Goal: Find specific page/section: Find specific page/section

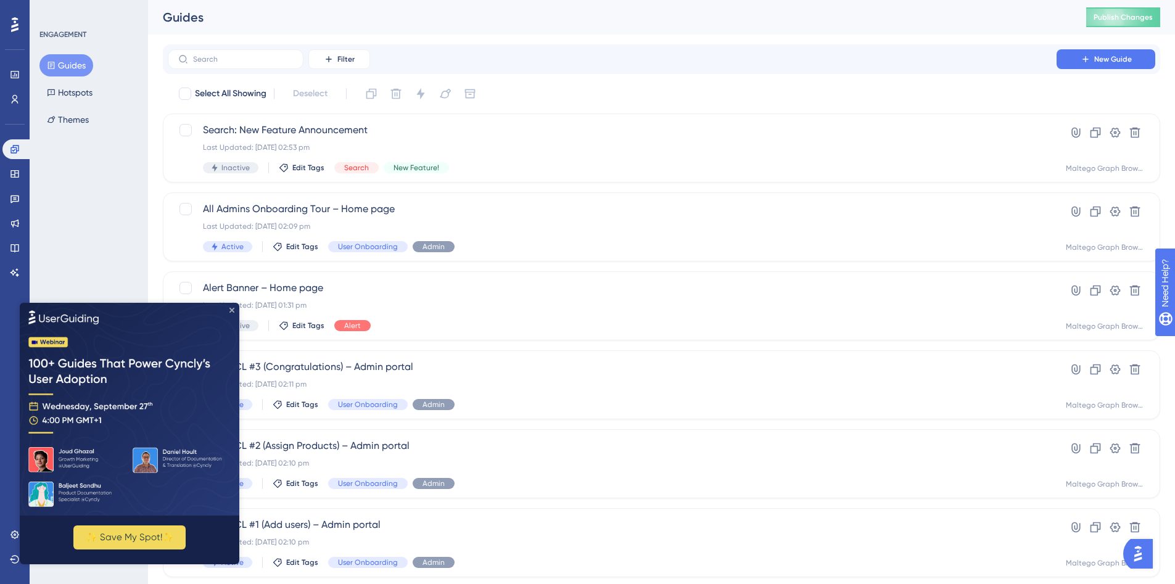
click at [232, 310] on icon "Close Preview" at bounding box center [231, 309] width 5 height 5
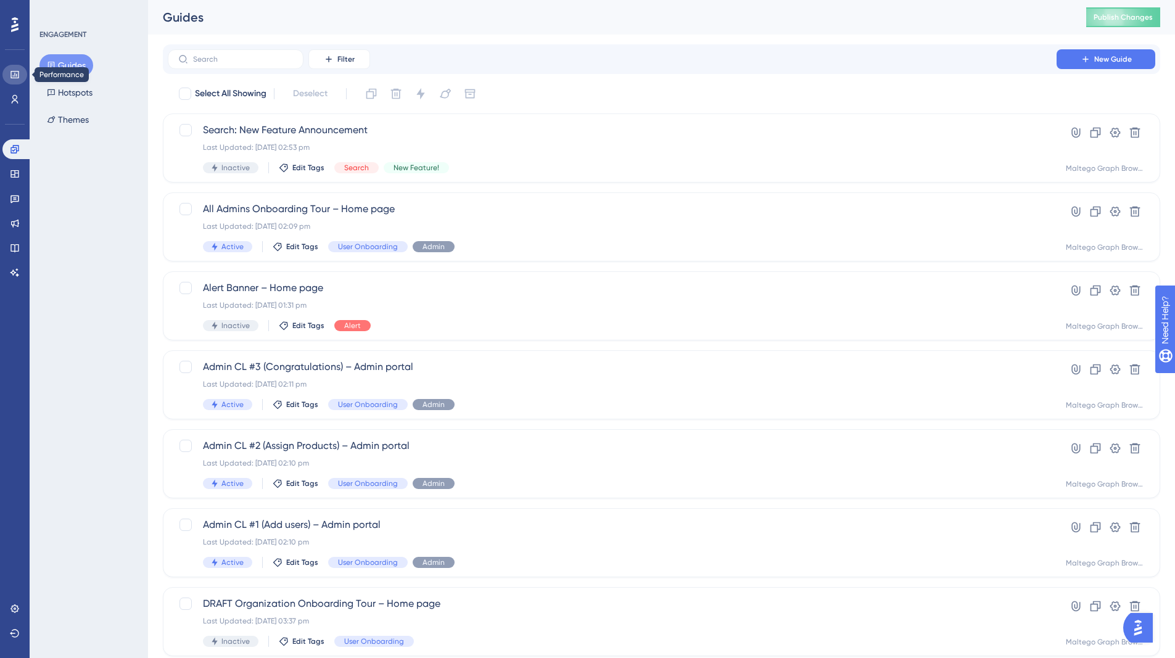
click at [15, 77] on icon at bounding box center [15, 75] width 10 height 10
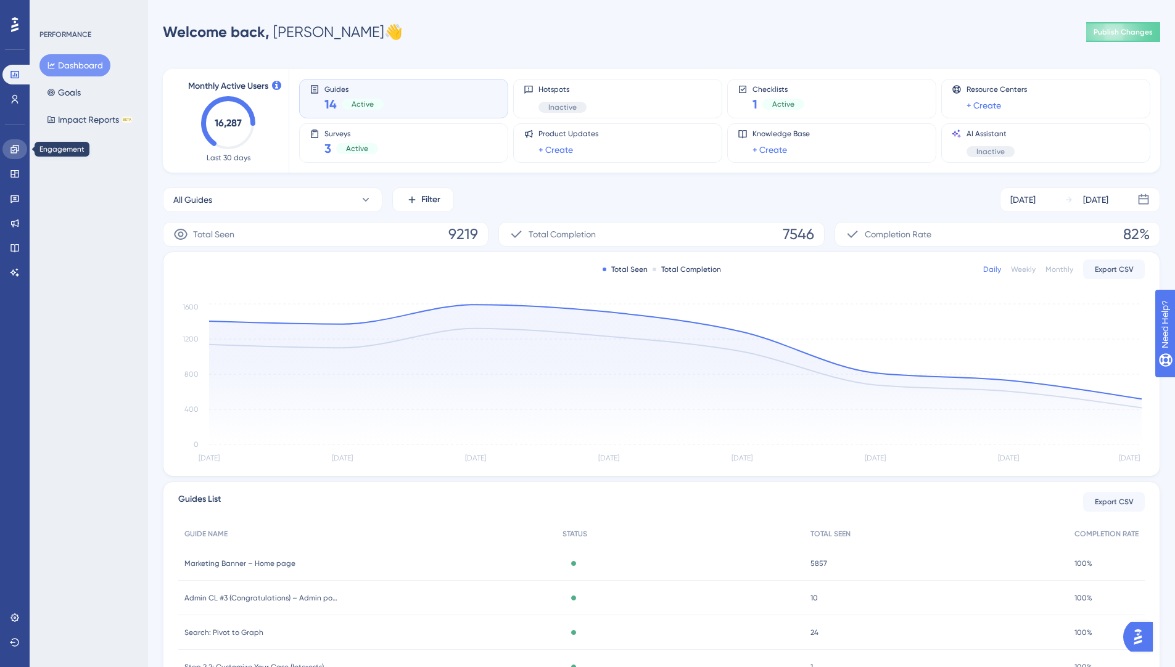
click at [12, 147] on icon at bounding box center [14, 149] width 8 height 8
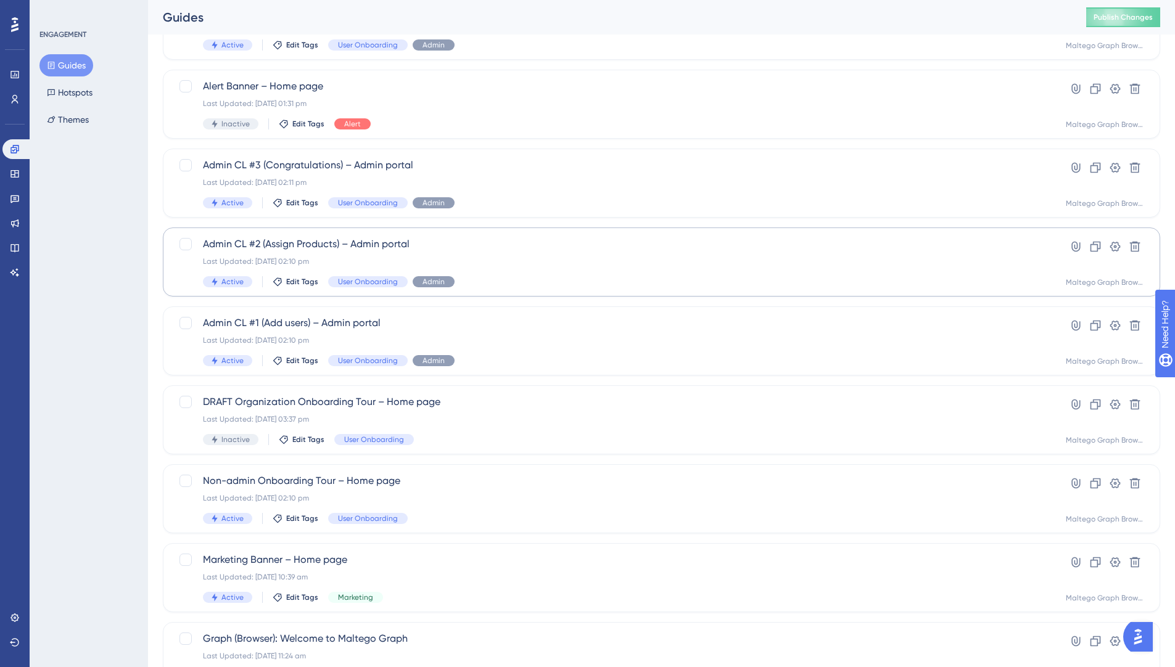
scroll to position [284, 0]
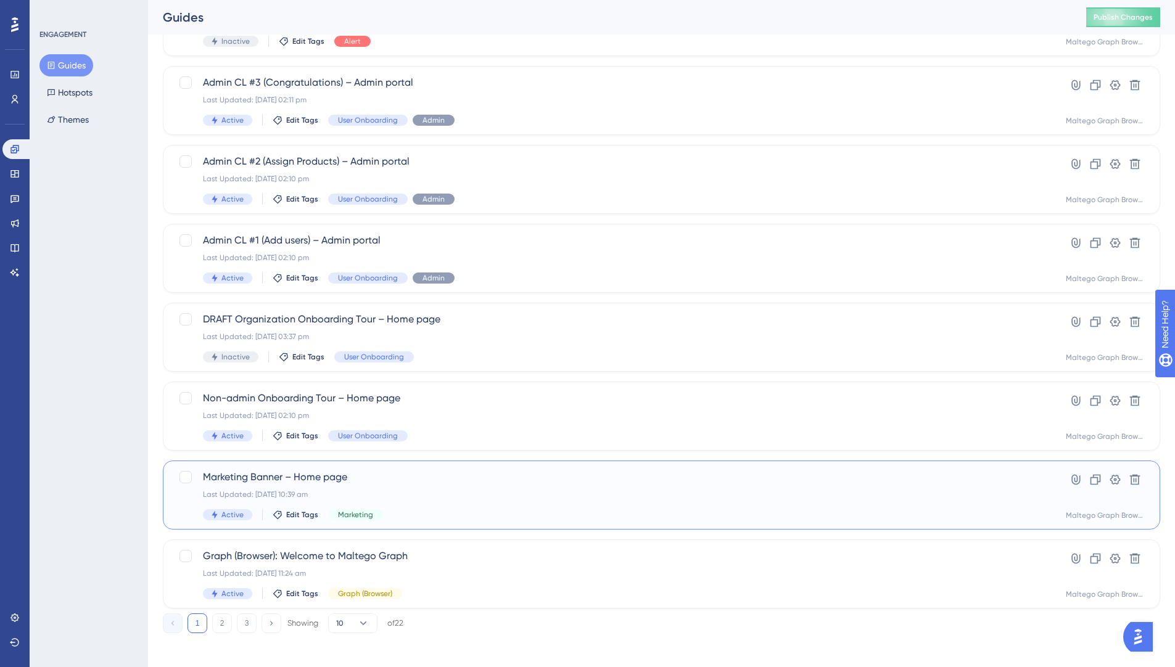
click at [562, 500] on div "Marketing Banner – Home page Last Updated: [DATE] 10:39 am Active Edit Tags Mar…" at bounding box center [612, 495] width 819 height 51
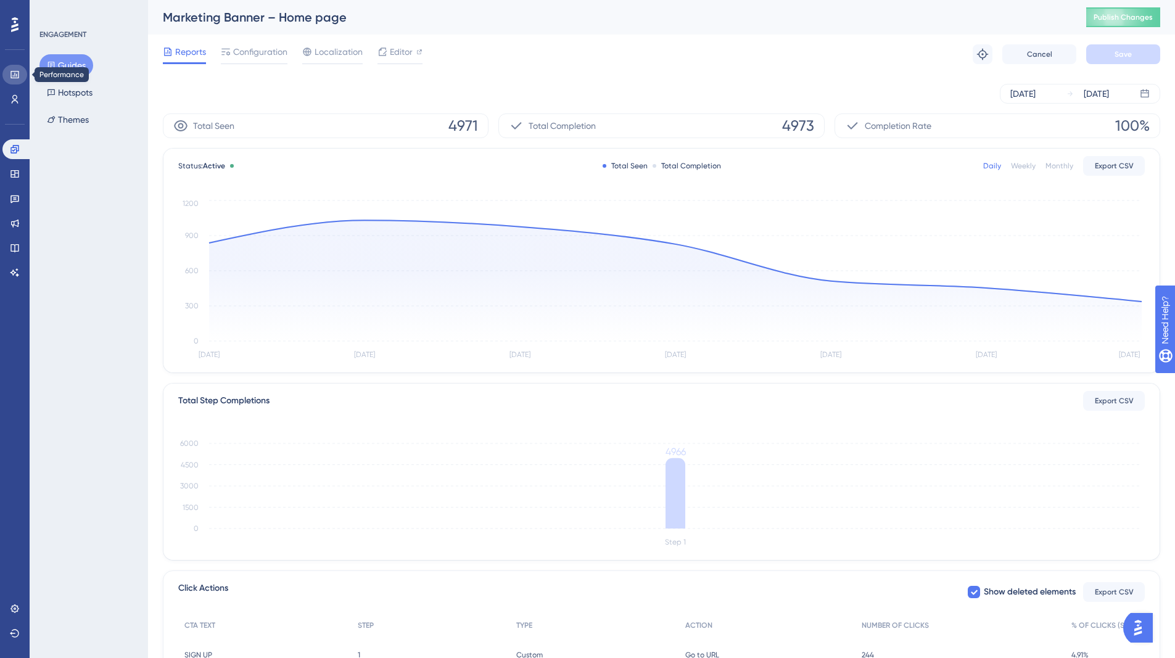
click at [14, 72] on icon at bounding box center [15, 75] width 10 height 10
